Goal: Information Seeking & Learning: Learn about a topic

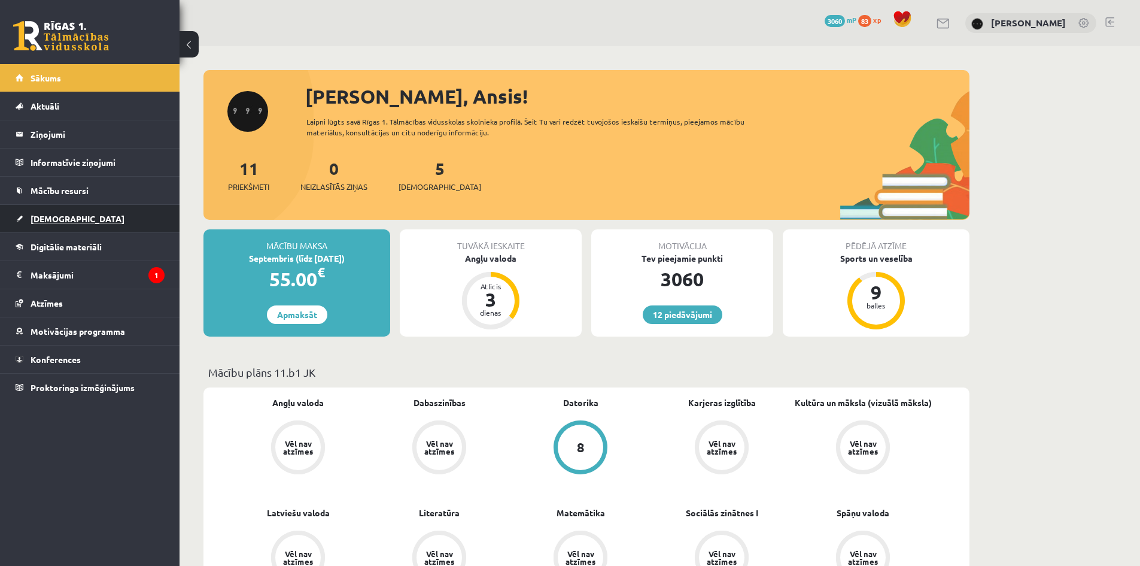
click at [98, 223] on link "[DEMOGRAPHIC_DATA]" at bounding box center [90, 219] width 149 height 28
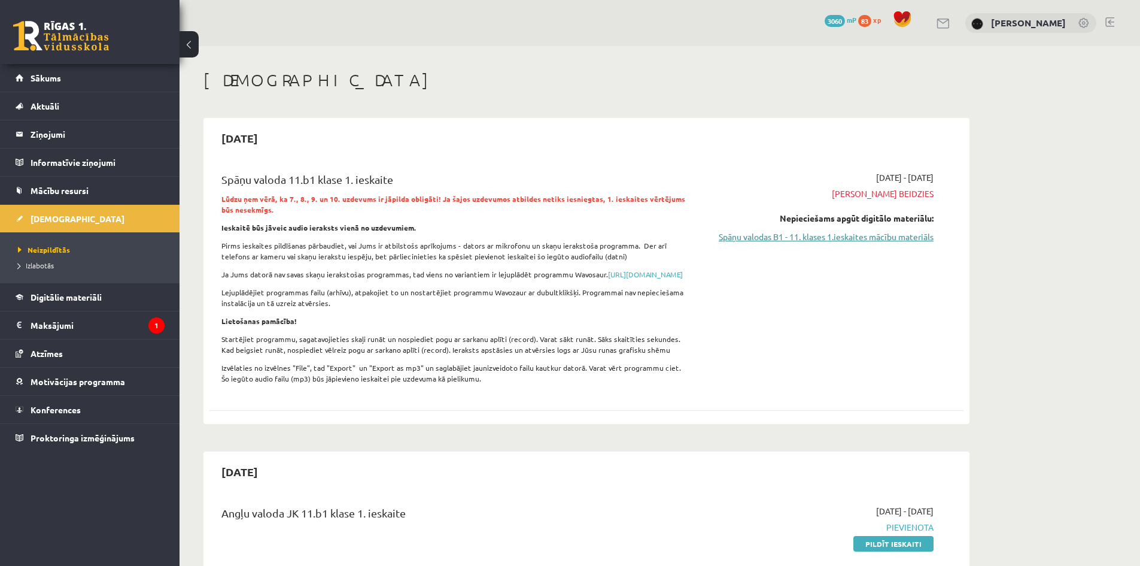
click at [784, 238] on link "Spāņu valodas B1 - 11. klases 1.ieskaites mācību materiāls" at bounding box center [821, 236] width 226 height 13
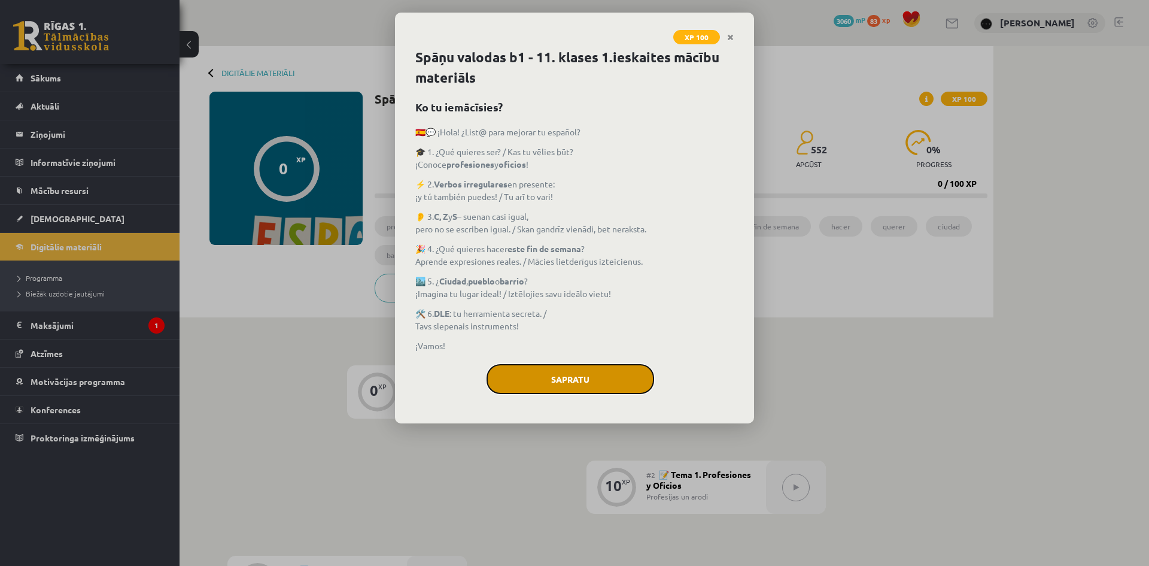
click at [600, 378] on button "Sapratu" at bounding box center [571, 379] width 168 height 30
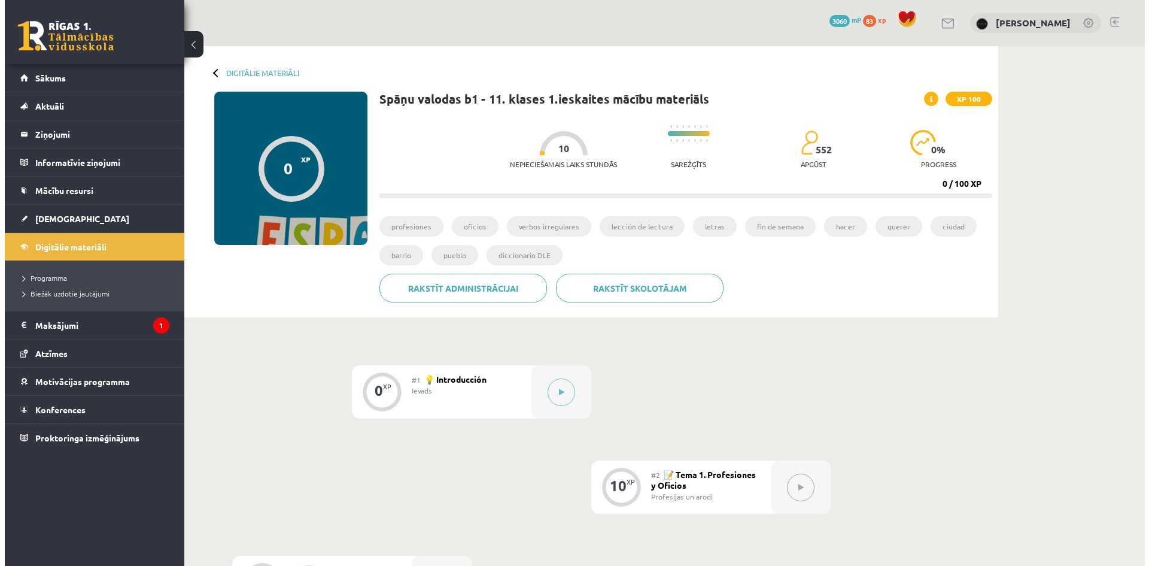
scroll to position [239, 0]
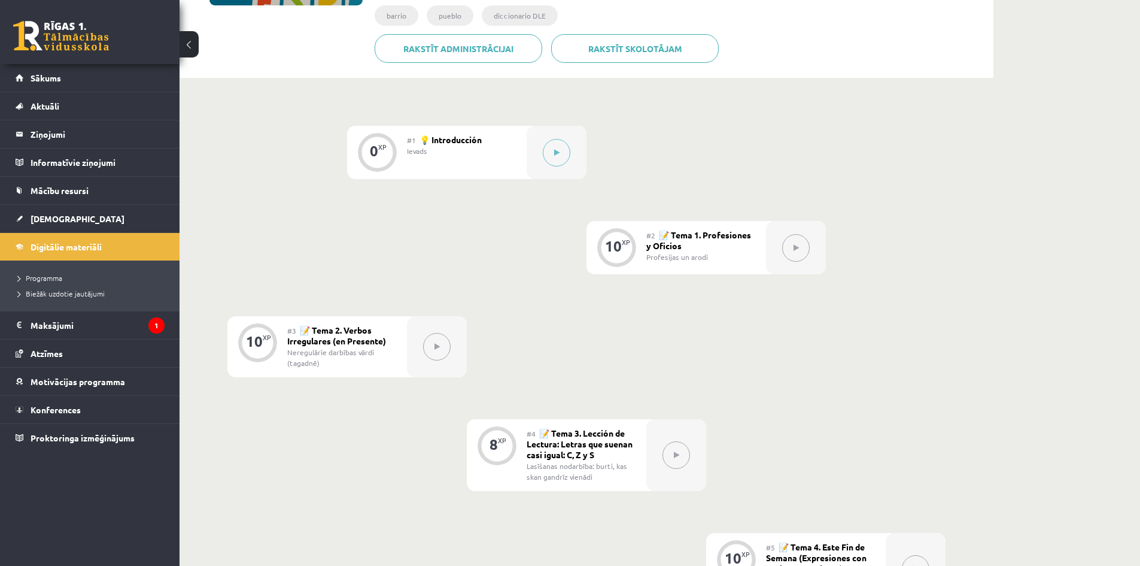
click at [811, 259] on div at bounding box center [796, 247] width 60 height 53
click at [538, 154] on div at bounding box center [557, 152] width 60 height 53
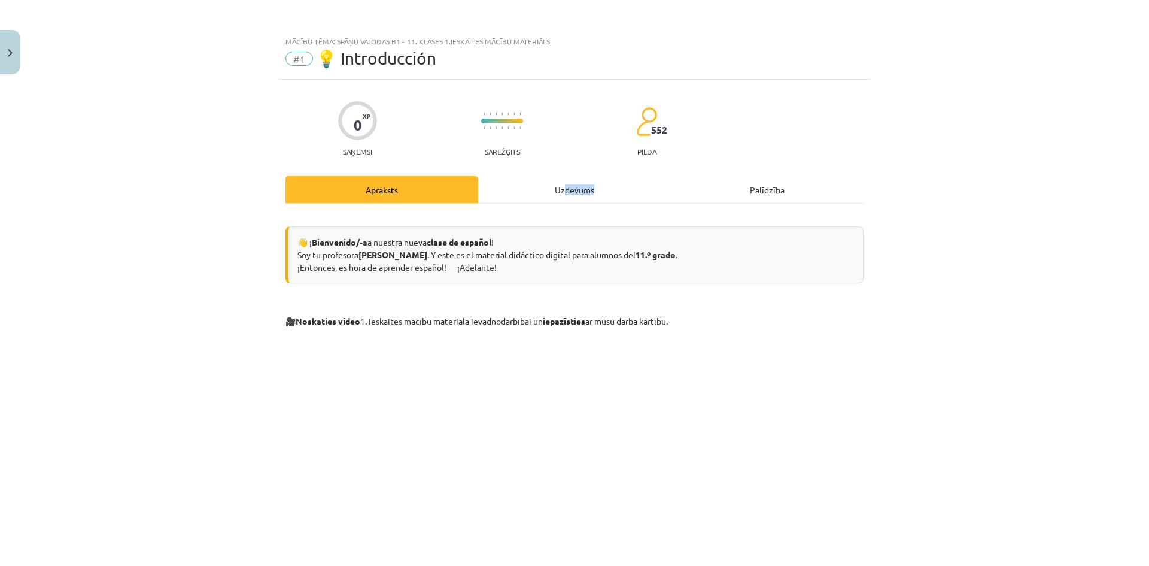
drag, startPoint x: 716, startPoint y: 192, endPoint x: 709, endPoint y: 192, distance: 7.2
click at [671, 192] on div "Uzdevums" at bounding box center [574, 189] width 193 height 27
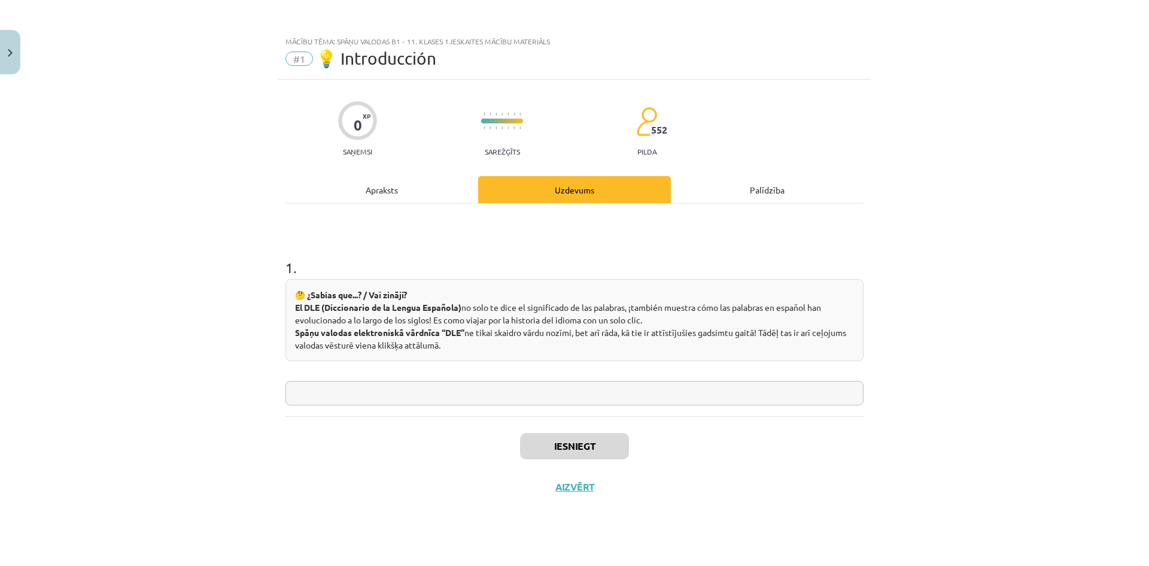
click at [551, 391] on input "text" at bounding box center [574, 393] width 578 height 25
type input "*"
click at [567, 449] on button "Iesniegt" at bounding box center [574, 446] width 109 height 26
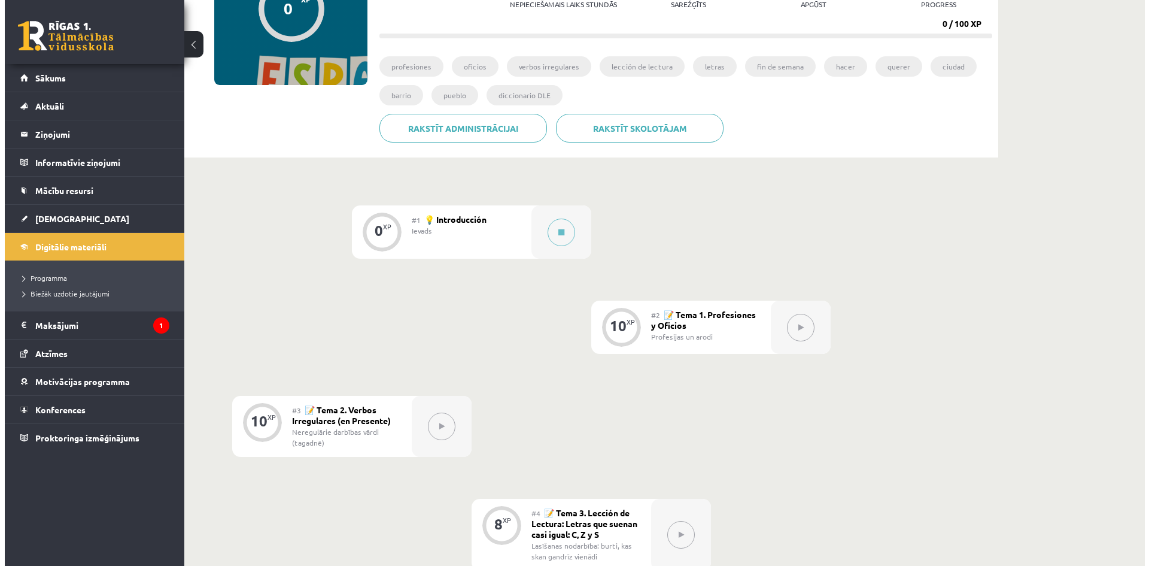
scroll to position [199, 0]
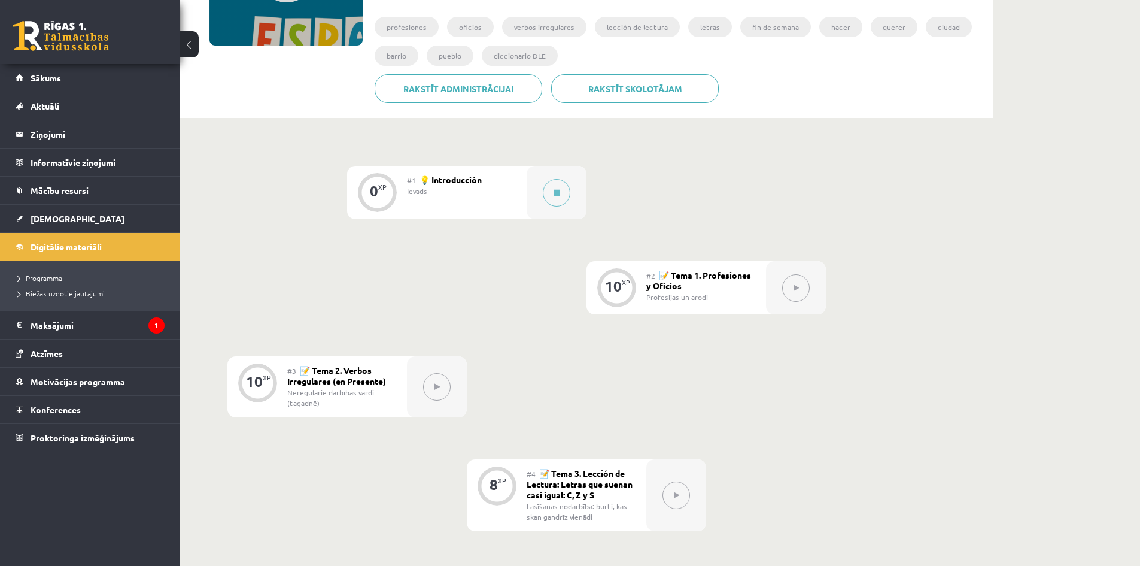
click at [801, 302] on div at bounding box center [796, 287] width 60 height 53
click at [551, 202] on button at bounding box center [557, 193] width 28 height 28
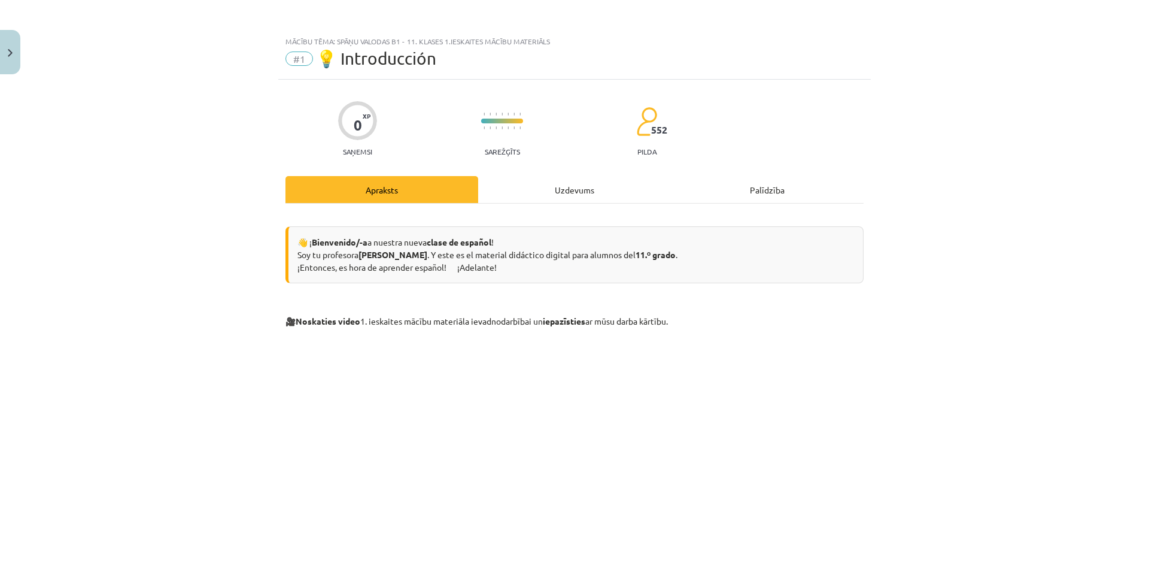
click at [601, 178] on div "Uzdevums" at bounding box center [574, 189] width 193 height 27
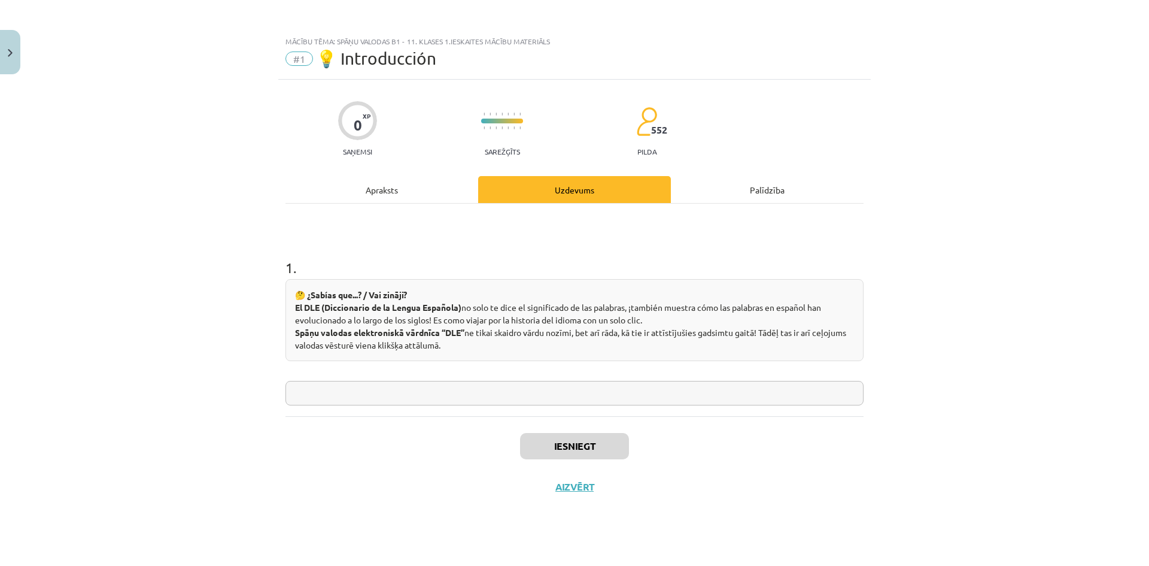
click at [491, 393] on input "text" at bounding box center [574, 393] width 578 height 25
type input "*"
click at [572, 454] on button "Iesniegt" at bounding box center [574, 446] width 109 height 26
click at [553, 481] on button "Nākamā nodarbība" at bounding box center [574, 495] width 117 height 28
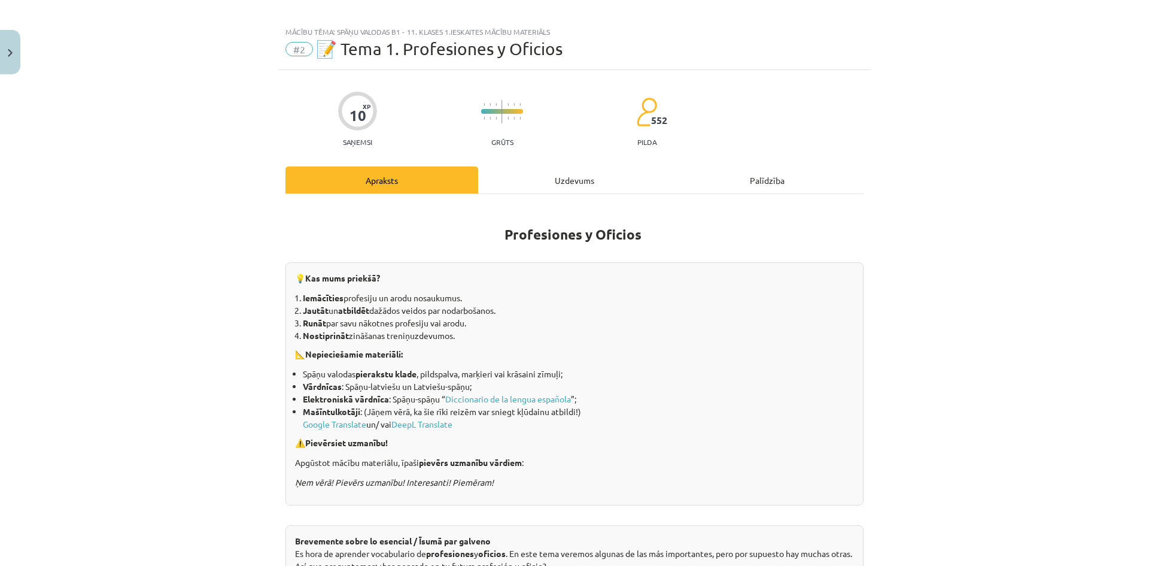
click at [597, 189] on div "Uzdevums" at bounding box center [574, 179] width 193 height 27
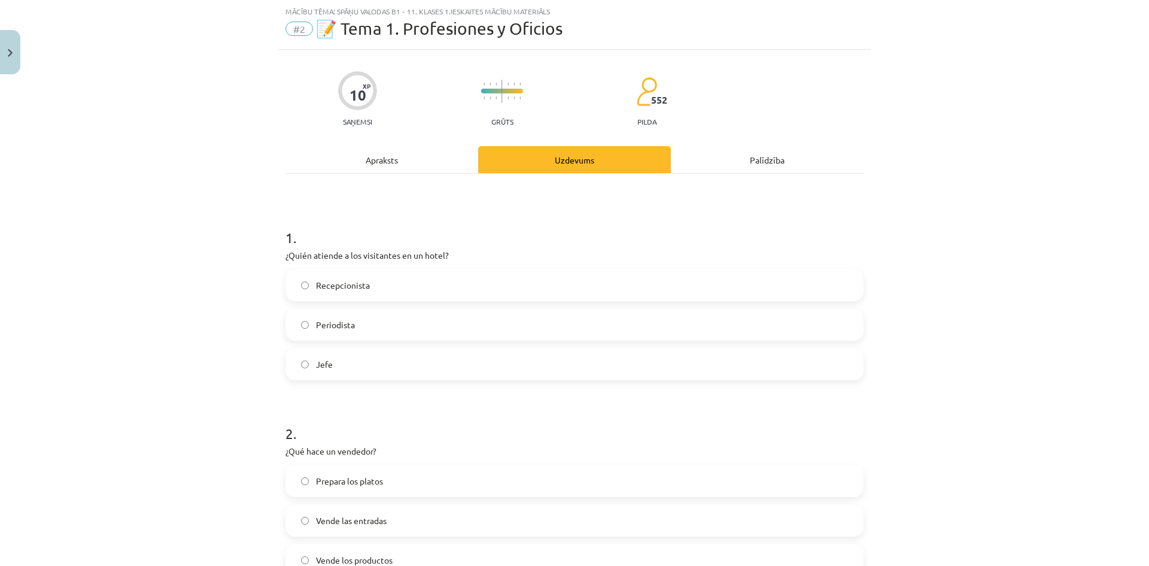
click at [362, 279] on span "Recepcionista" at bounding box center [343, 285] width 54 height 13
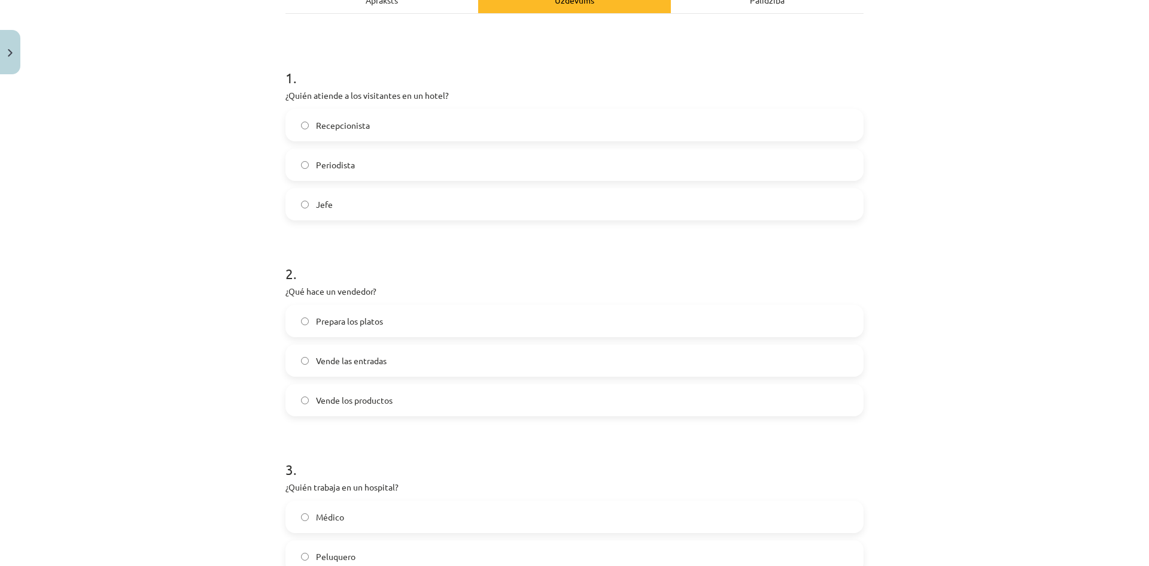
scroll to position [229, 0]
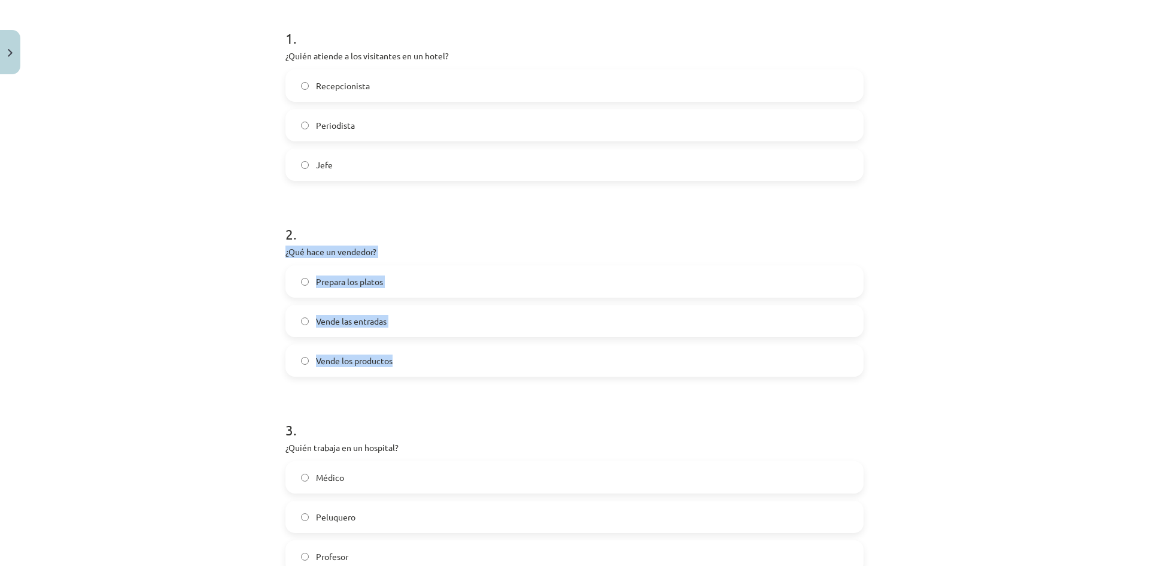
drag, startPoint x: 282, startPoint y: 245, endPoint x: 452, endPoint y: 359, distance: 204.5
click at [452, 357] on div "2 . ¿Qué hace un vendedor? Prepara los platos Vende las entradas Vende los prod…" at bounding box center [574, 291] width 578 height 172
click at [436, 362] on label "Vende los productos" at bounding box center [575, 360] width 576 height 30
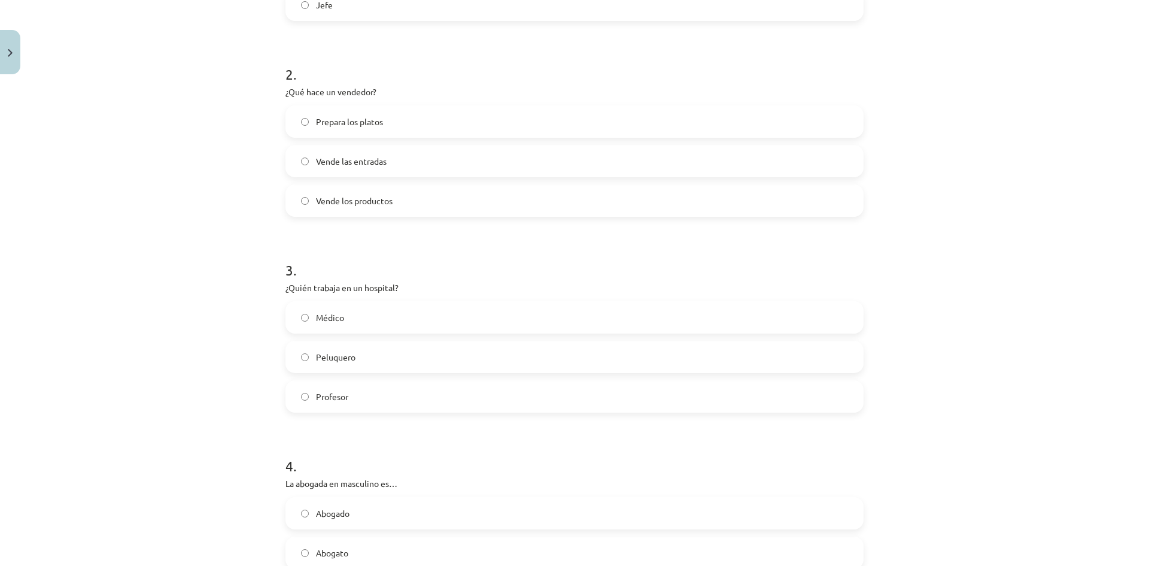
scroll to position [429, 0]
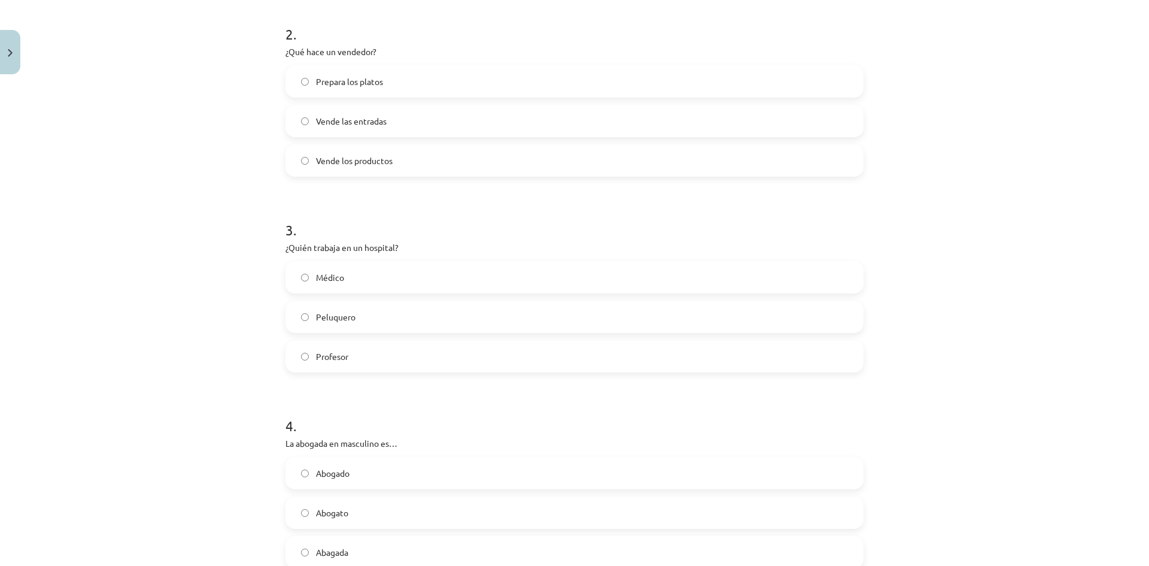
click at [338, 282] on span "Médico" at bounding box center [330, 277] width 28 height 13
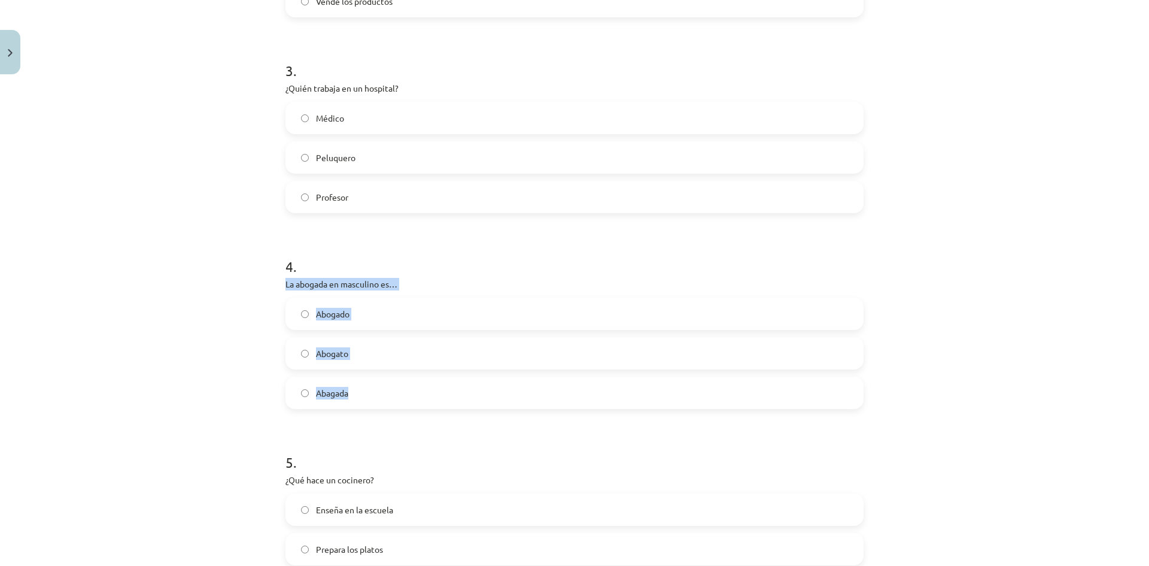
drag, startPoint x: 273, startPoint y: 276, endPoint x: 455, endPoint y: 388, distance: 213.1
copy div "La abogada en masculino es… Abogado Abogato Abagada"
click at [178, 302] on div "Mācību tēma: Spāņu valodas b1 - 11. klases 1.ieskaites mācību materiāls #2 📝 Te…" at bounding box center [574, 283] width 1149 height 566
click at [305, 309] on label "Abogado" at bounding box center [575, 314] width 576 height 30
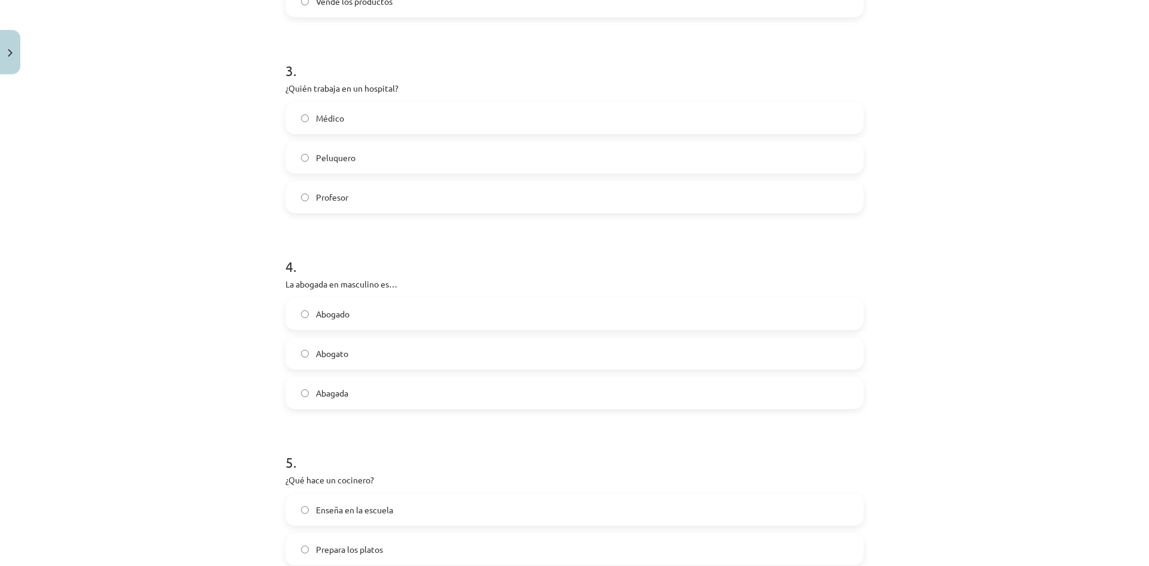
scroll to position [828, 0]
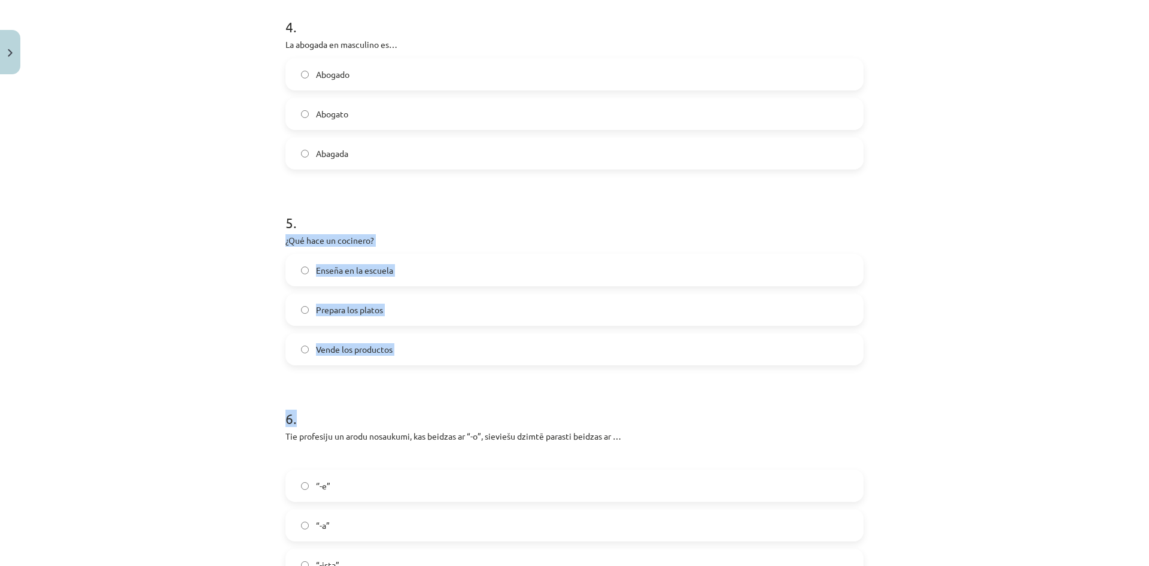
drag, startPoint x: 274, startPoint y: 237, endPoint x: 468, endPoint y: 365, distance: 232.4
click at [468, 365] on div "10 XP Saņemsi Grūts 552 pilda Apraksts Uzdevums Palīdzība 1 . ¿Quién atiende a …" at bounding box center [574, 362] width 592 height 2220
click at [259, 238] on div "Mācību tēma: Spāņu valodas b1 - 11. klases 1.ieskaites mācību materiāls #2 📝 Te…" at bounding box center [574, 283] width 1149 height 566
drag, startPoint x: 271, startPoint y: 227, endPoint x: 440, endPoint y: 345, distance: 206.9
click at [440, 345] on div "Mācību tēma: Spāņu valodas b1 - 11. klases 1.ieskaites mācību materiāls #2 📝 Te…" at bounding box center [574, 283] width 1149 height 566
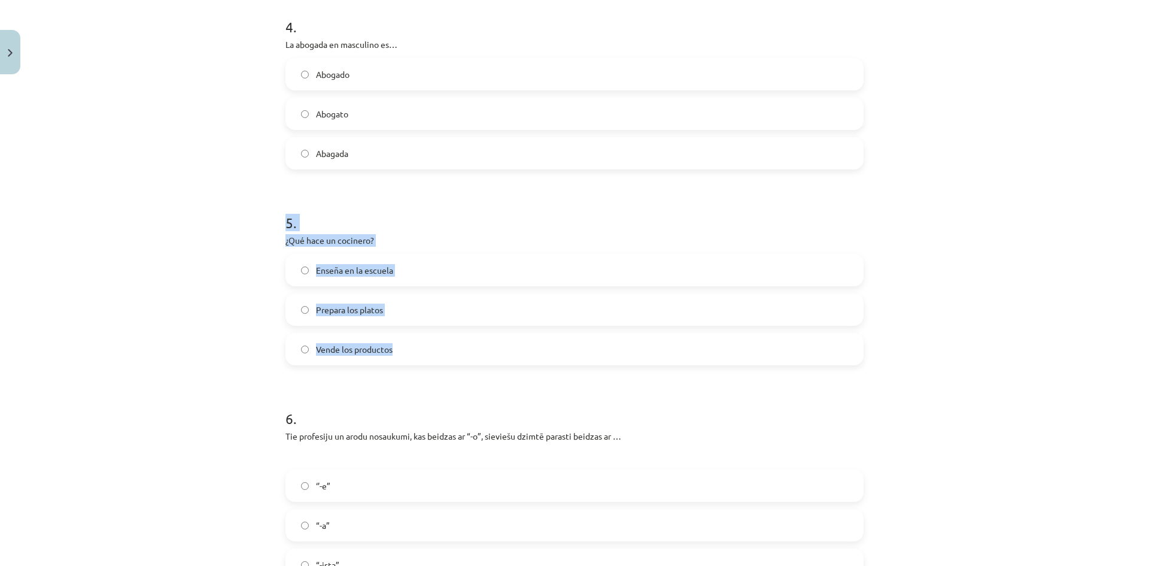
copy div "5 . ¿Qué hace un cocinero? Enseña en la escuela Prepara los platos Vende los pr…"
click at [236, 306] on div "Mācību tēma: Spāņu valodas b1 - 11. klases 1.ieskaites mācību materiāls #2 📝 Te…" at bounding box center [574, 283] width 1149 height 566
click at [235, 306] on div "Mācību tēma: Spāņu valodas b1 - 11. klases 1.ieskaites mācību materiāls #2 📝 Te…" at bounding box center [574, 283] width 1149 height 566
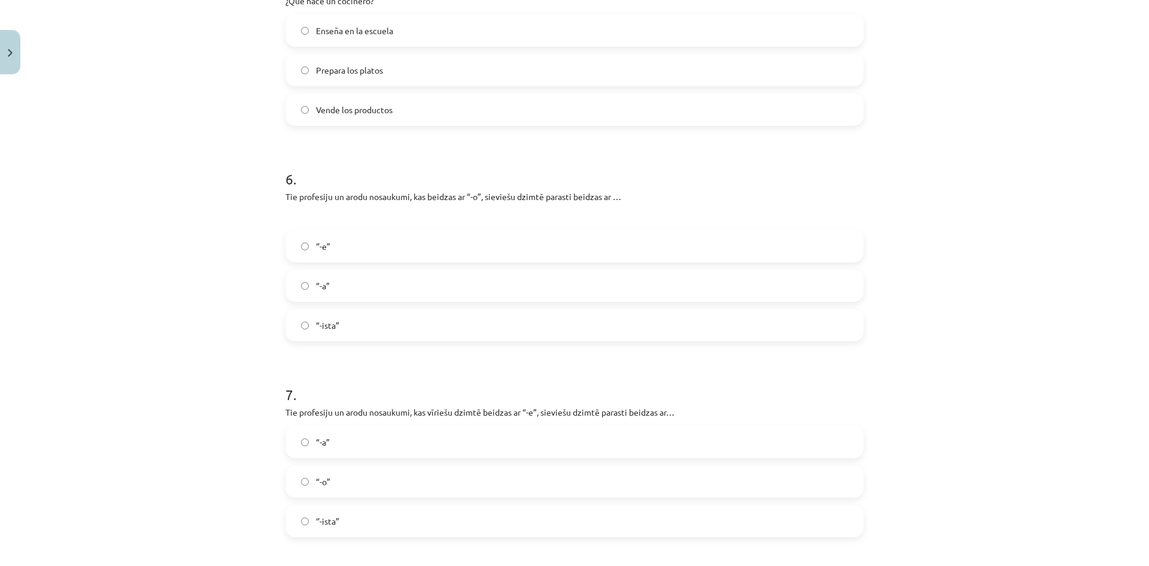
scroll to position [947, 0]
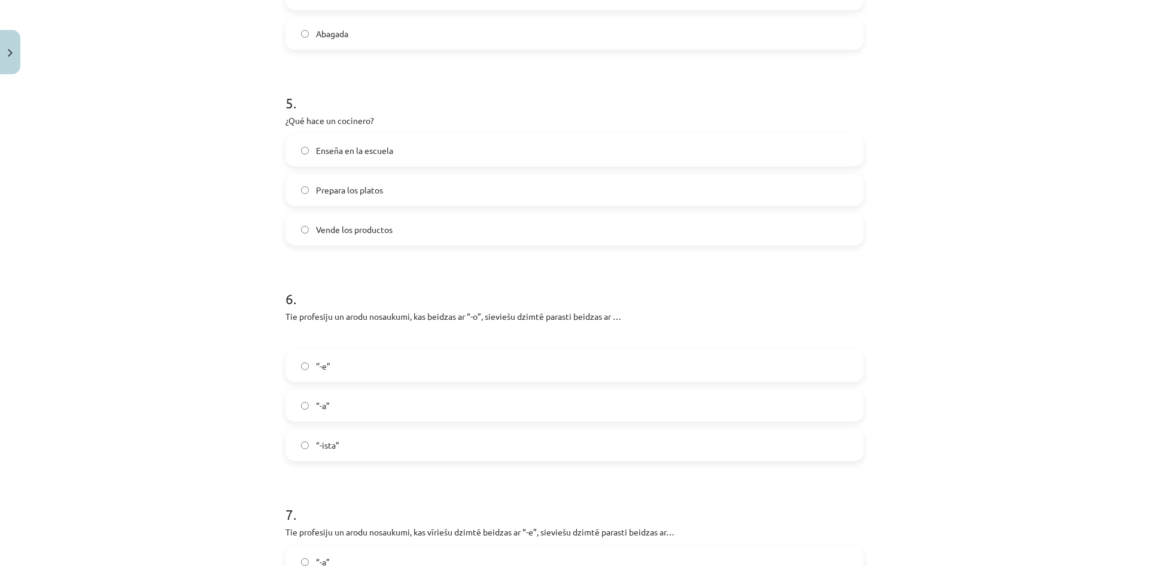
click at [317, 369] on span "‘’-e”" at bounding box center [323, 366] width 14 height 13
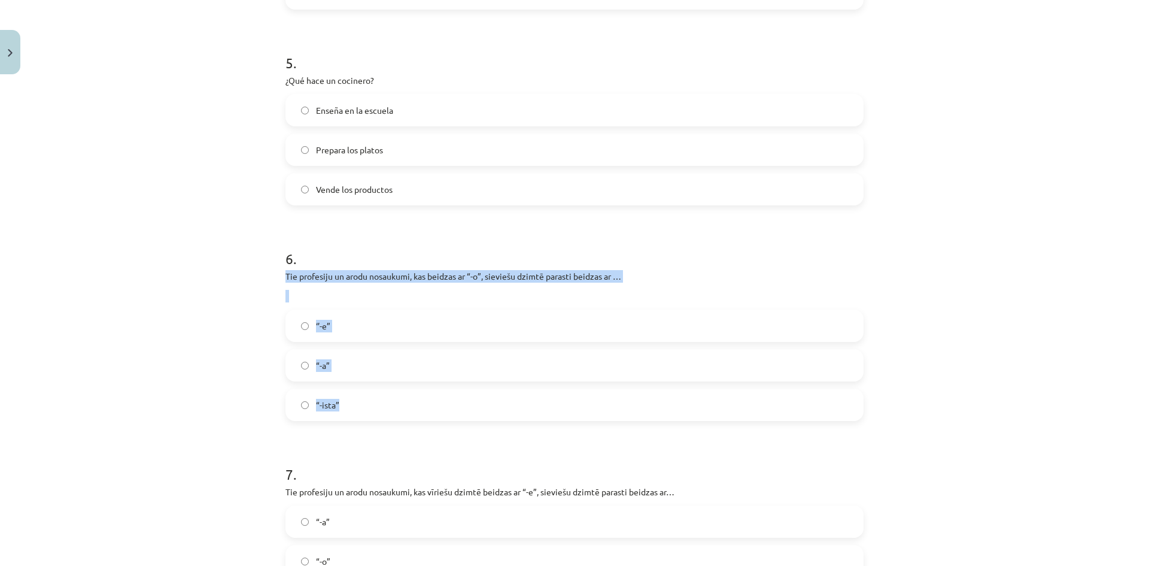
drag, startPoint x: 279, startPoint y: 279, endPoint x: 683, endPoint y: 394, distance: 419.6
click at [683, 394] on div "10 XP Saņemsi Grūts 552 pilda Apraksts Uzdevums Palīdzība 1 . ¿Quién atiende a …" at bounding box center [574, 202] width 592 height 2220
copy div "Tie profesiju un arodu nosaukumi, kas beidzas ar “-o”, sieviešu dzimtē parasti …"
click at [317, 365] on span "“-a”" at bounding box center [323, 365] width 14 height 13
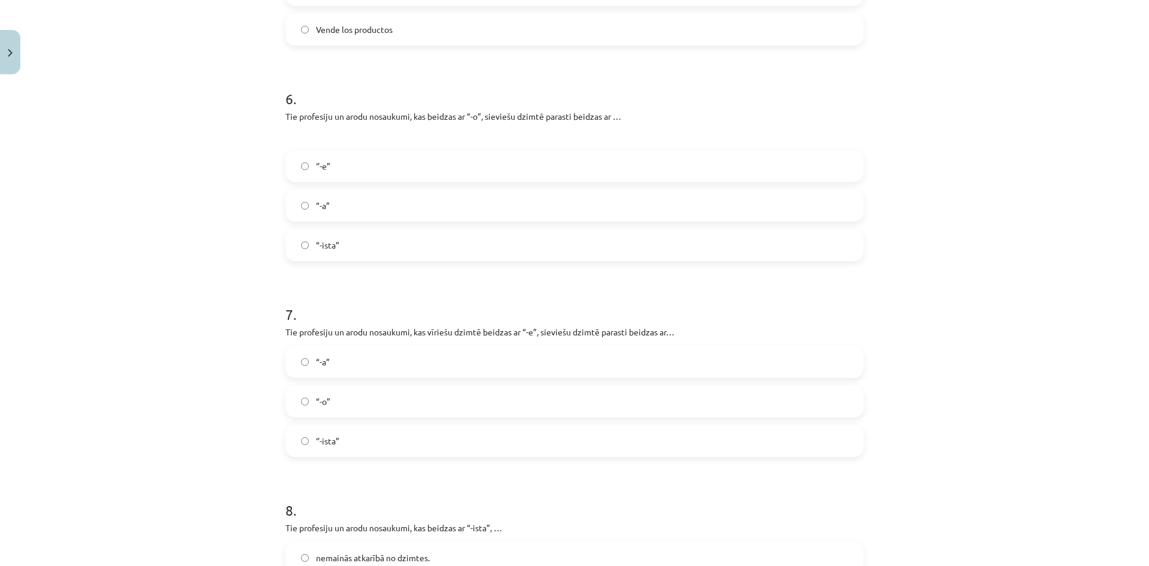
scroll to position [1187, 0]
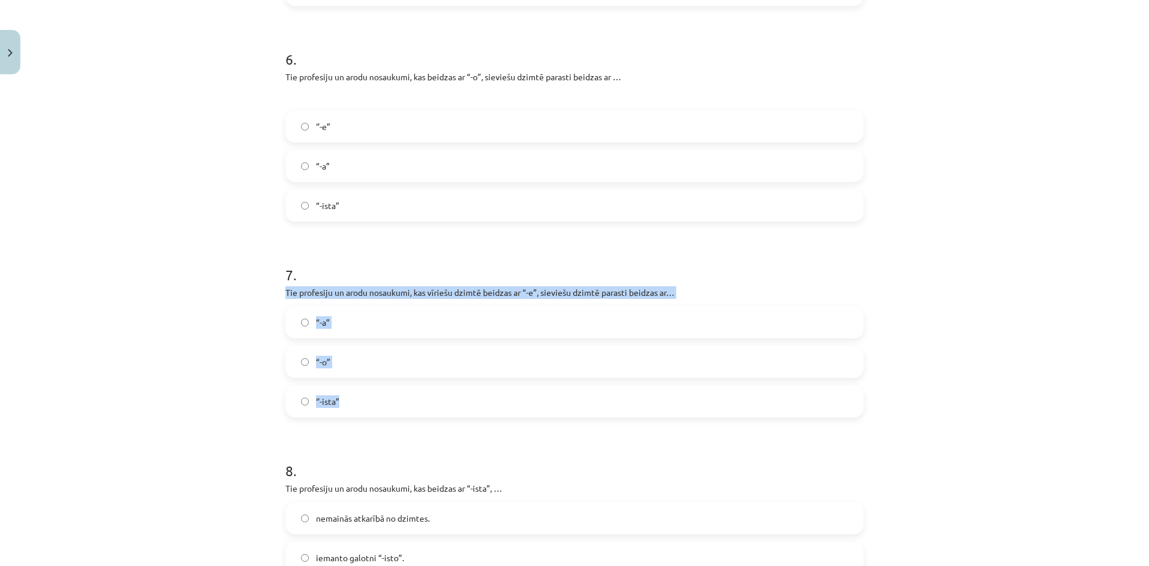
drag, startPoint x: 281, startPoint y: 294, endPoint x: 715, endPoint y: 405, distance: 447.9
click at [715, 405] on div "7 . Tie profesiju un arodu nosaukumi, kas vīriešu dzimtē beidzas ar “-e”, sievi…" at bounding box center [574, 331] width 578 height 172
copy div "Tie profesiju un arodu nosaukumi, kas vīriešu dzimtē beidzas ar “-e”, sieviešu …"
click at [355, 318] on label "“-a”" at bounding box center [575, 322] width 576 height 30
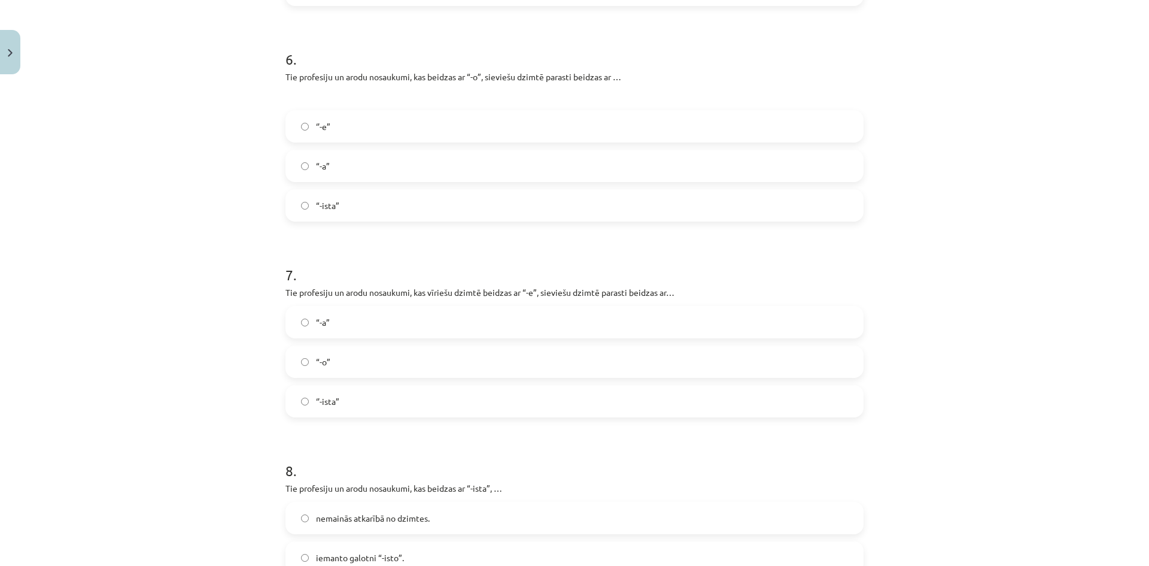
scroll to position [1387, 0]
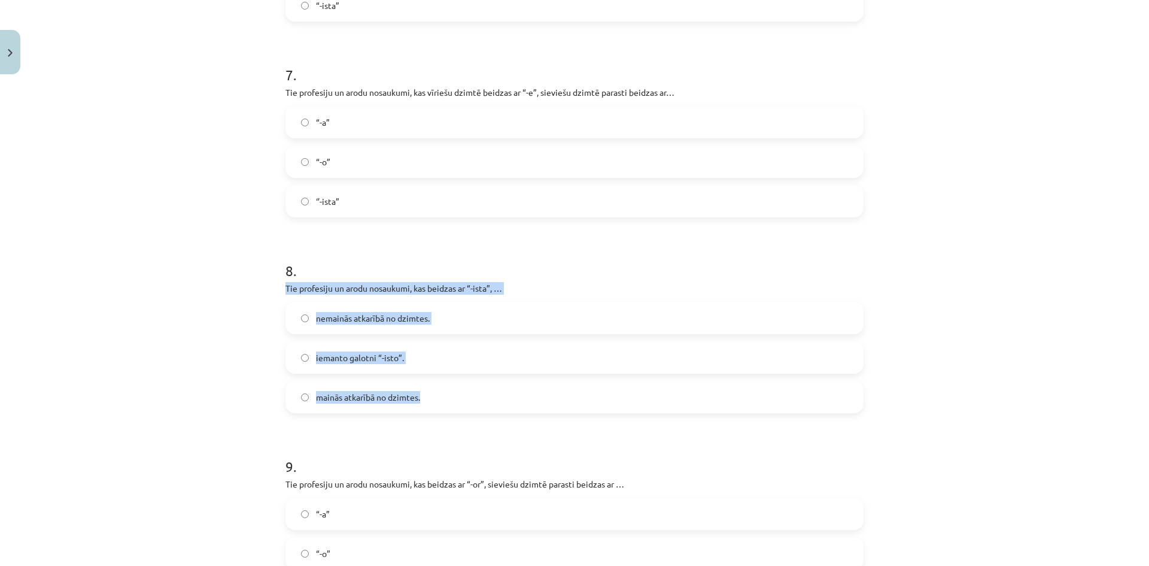
drag, startPoint x: 275, startPoint y: 282, endPoint x: 568, endPoint y: 399, distance: 315.6
copy div "Tie profesiju un arodu nosaukumi, kas beidzas ar “-ista”, … nemainās atkarībā n…"
click at [319, 294] on div "8 . Tie profesiju un arodu nosaukumi, kas beidzas ar “-ista”, … nemainās atkarī…" at bounding box center [574, 327] width 578 height 172
click at [320, 314] on span "nemainās atkarībā no dzimtes." at bounding box center [373, 318] width 114 height 13
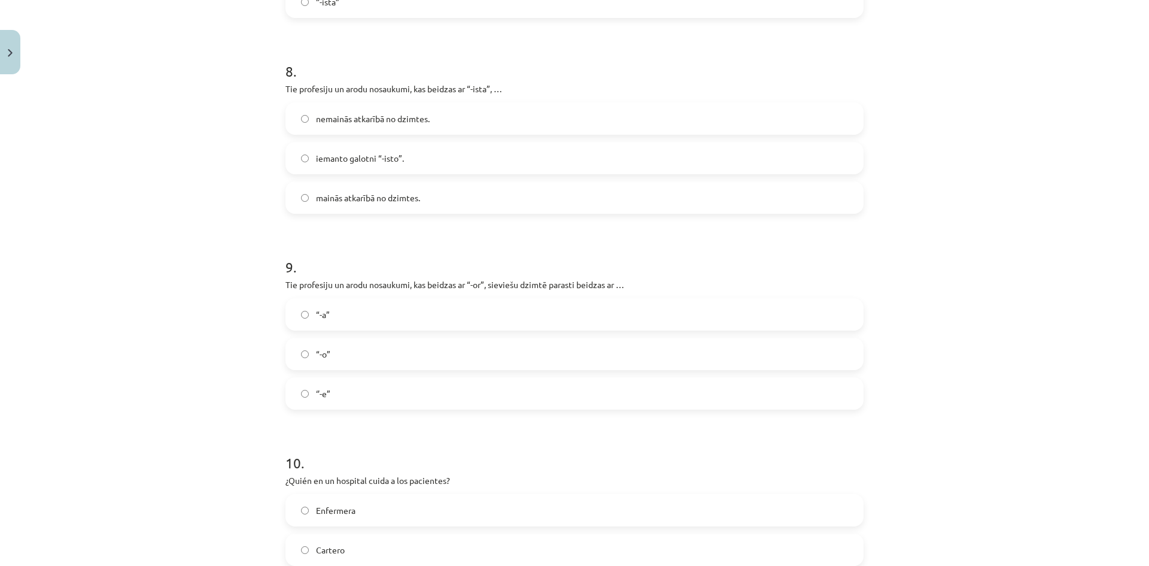
scroll to position [1626, 0]
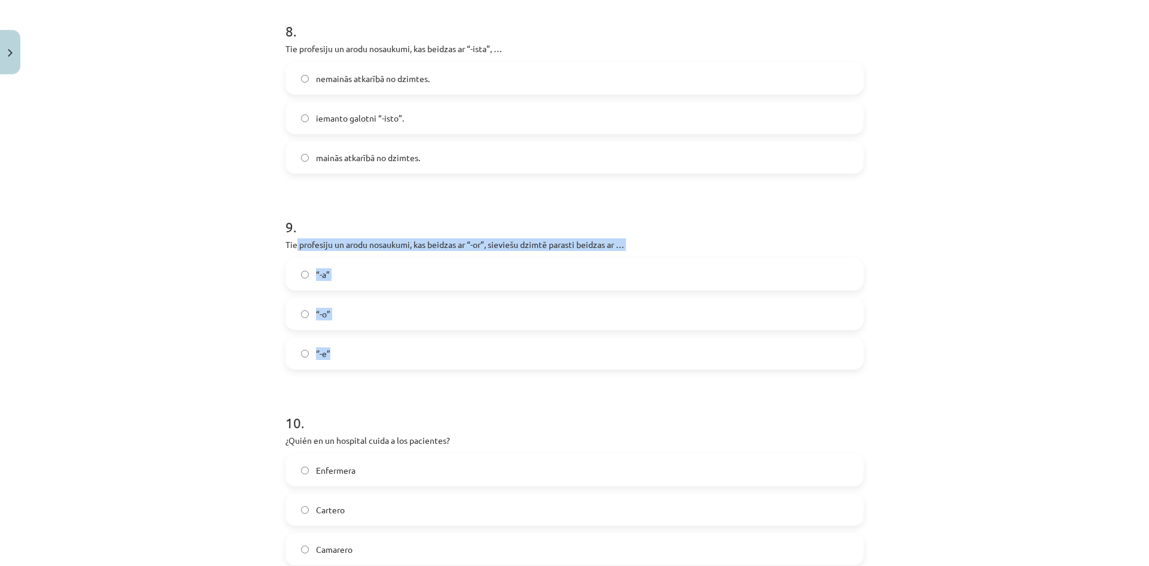
drag, startPoint x: 291, startPoint y: 244, endPoint x: 711, endPoint y: 350, distance: 432.7
click at [711, 350] on div "9 . Tie profesiju un arodu nosaukumi, kas beidzas ar “-or”, sieviešu dzimtē par…" at bounding box center [574, 283] width 578 height 172
copy div "profesiju un arodu nosaukumi, kas beidzas ar “-or”, sieviešu dzimtē parasti bei…"
click at [346, 279] on label "“-a”" at bounding box center [575, 274] width 576 height 30
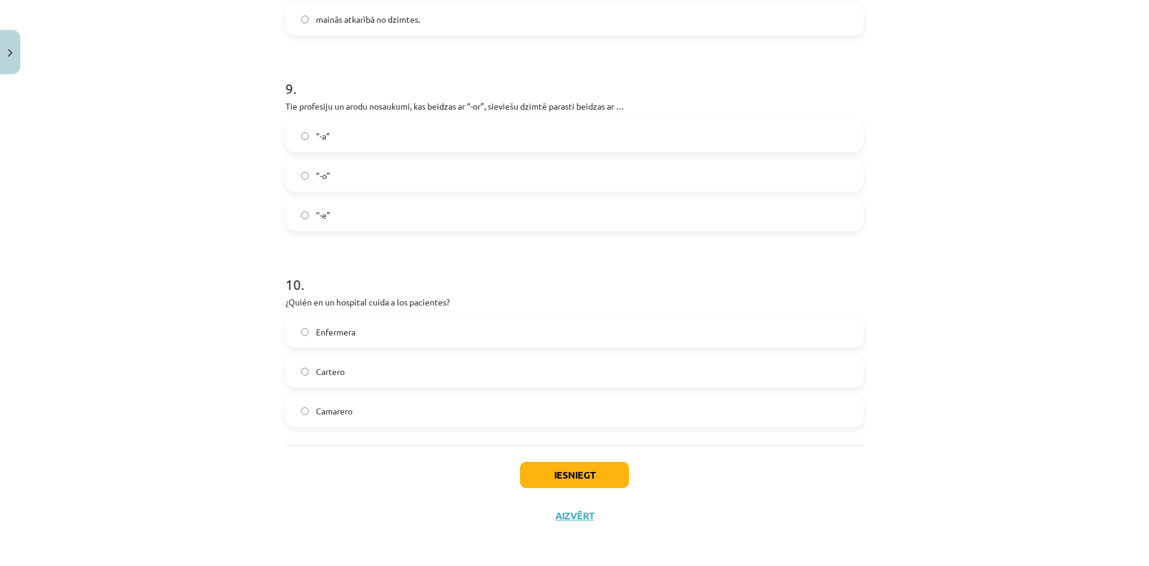
click at [204, 258] on div "Mācību tēma: Spāņu valodas b1 - 11. klases 1.ieskaites mācību materiāls #2 📝 Te…" at bounding box center [574, 283] width 1149 height 566
drag, startPoint x: 291, startPoint y: 295, endPoint x: 554, endPoint y: 385, distance: 277.6
click at [555, 385] on div "10 . ¿Quién en un hospital cuida a los pacientes? Enfermera Cartero Camarero" at bounding box center [574, 341] width 578 height 172
click at [285, 295] on div "10 . ¿Quién en un hospital cuida a los pacientes? Enfermera Cartero Camarero" at bounding box center [574, 341] width 578 height 172
drag, startPoint x: 293, startPoint y: 302, endPoint x: 536, endPoint y: 421, distance: 270.6
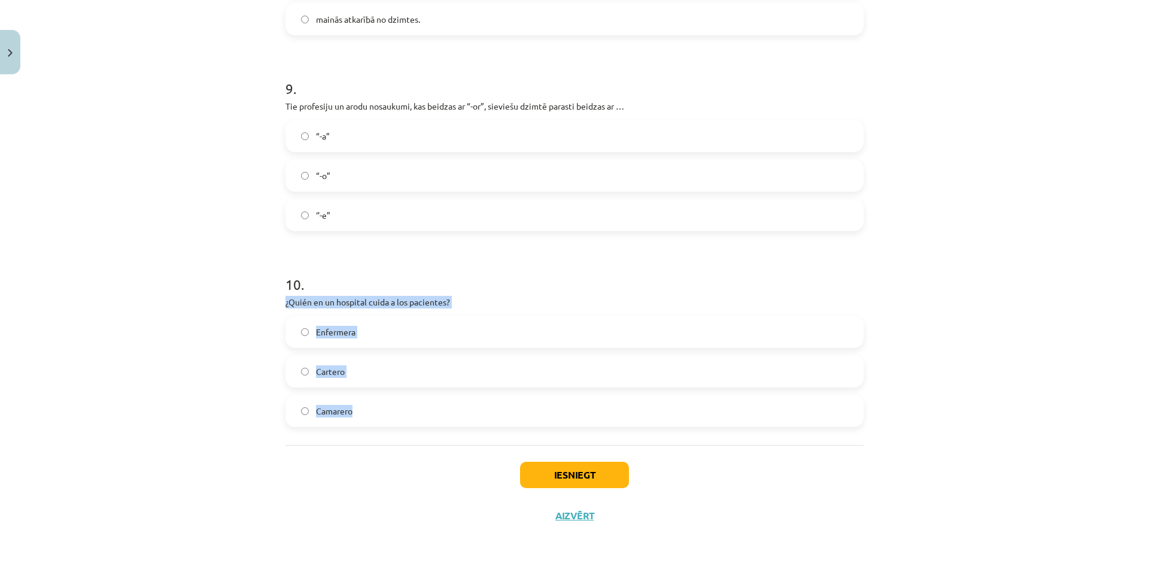
copy div "¿Quién en un hospital cuida a los pacientes? Enfermera Cartero Camarero"
click at [397, 326] on label "Enfermera" at bounding box center [575, 332] width 576 height 30
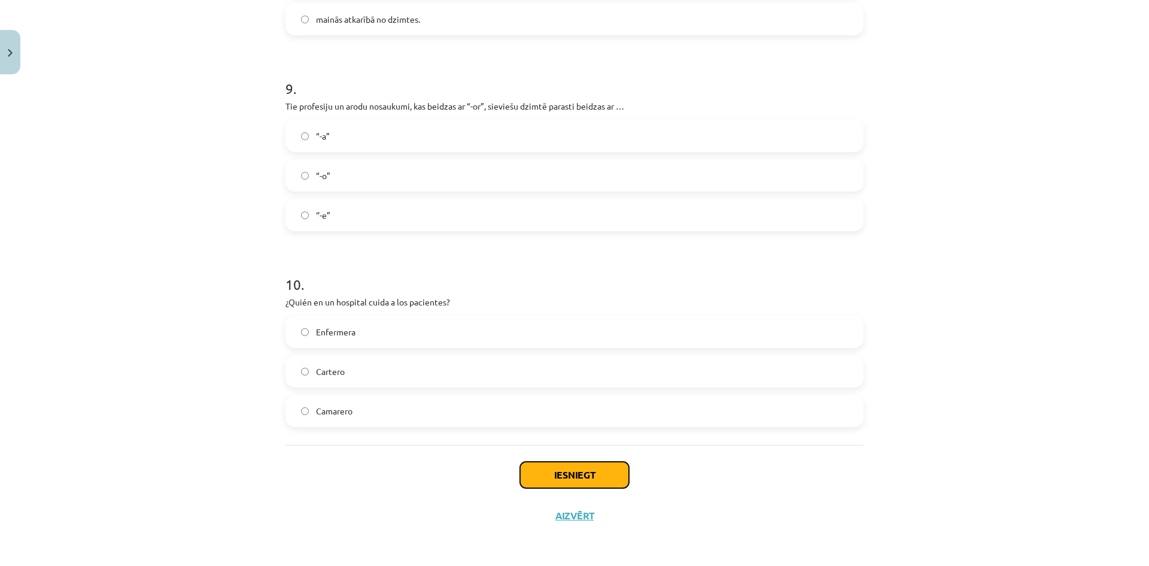
click at [566, 481] on button "Iesniegt" at bounding box center [574, 474] width 109 height 26
drag, startPoint x: 645, startPoint y: 556, endPoint x: 653, endPoint y: 579, distance: 24.8
drag, startPoint x: 653, startPoint y: 579, endPoint x: 609, endPoint y: 540, distance: 58.5
click at [609, 540] on div "Mācību tēma: Spāņu valodas b1 - 11. klases 1.ieskaites mācību materiāls #2 📝 Te…" at bounding box center [574, 283] width 1149 height 566
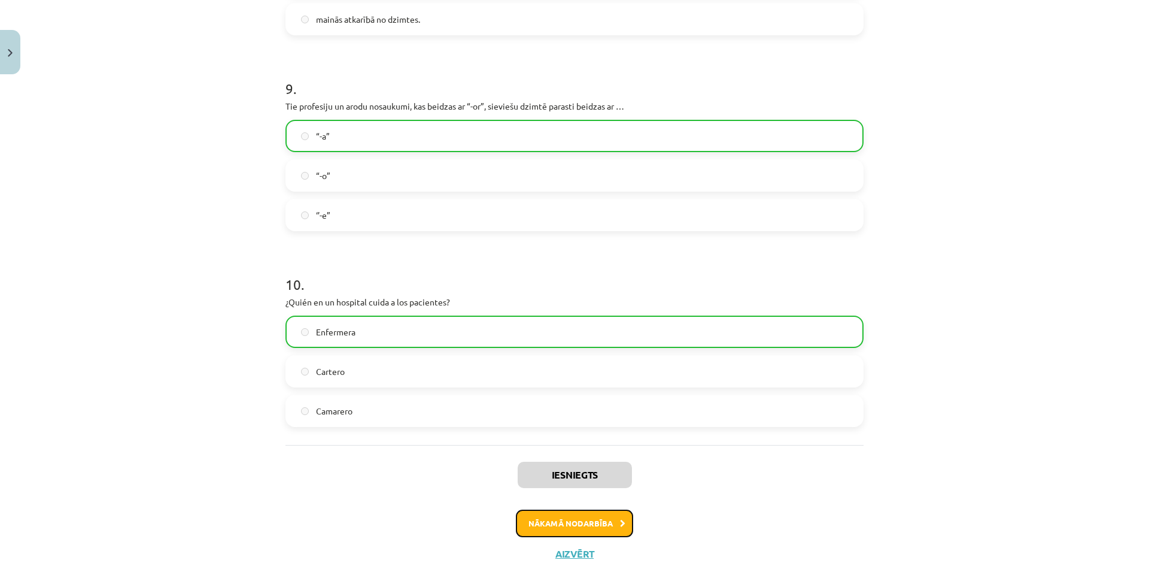
click at [592, 518] on button "Nākamā nodarbība" at bounding box center [574, 523] width 117 height 28
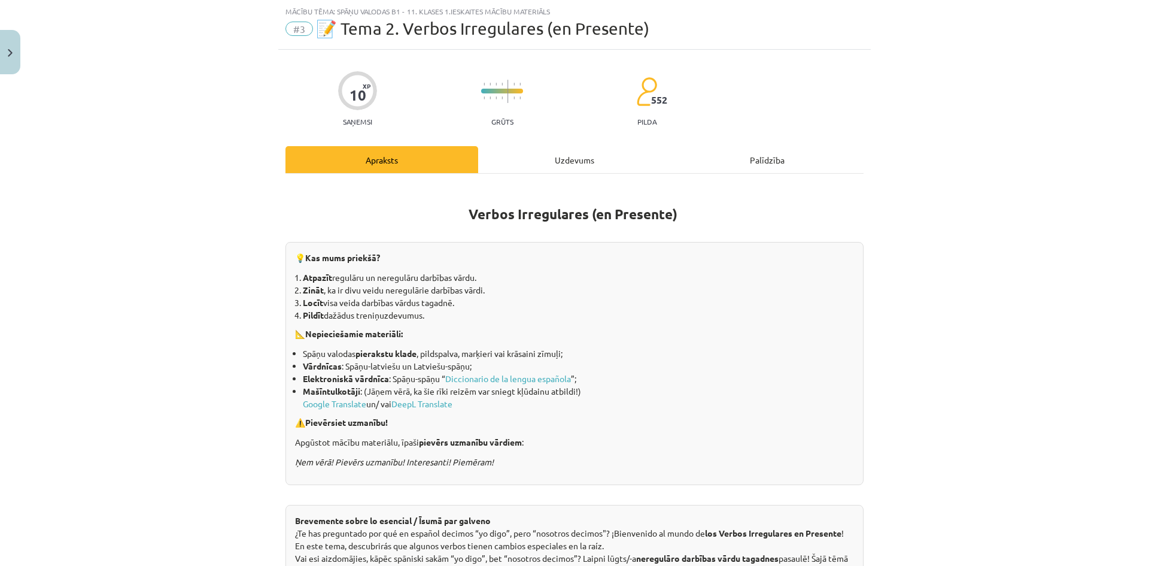
click at [573, 153] on div "Uzdevums" at bounding box center [574, 159] width 193 height 27
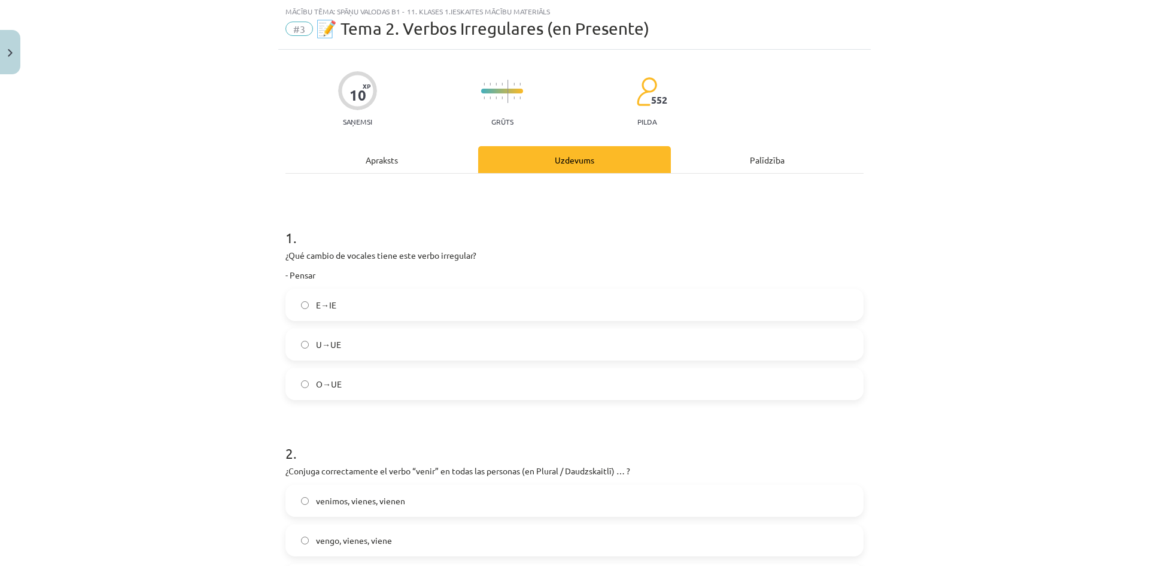
click at [387, 156] on div "Apraksts" at bounding box center [381, 159] width 193 height 27
